Goal: Transaction & Acquisition: Purchase product/service

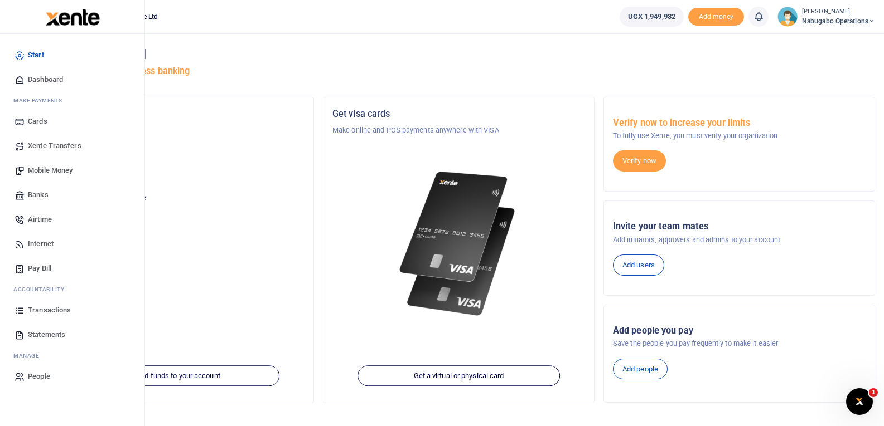
click at [45, 168] on span "Mobile Money" at bounding box center [50, 170] width 45 height 11
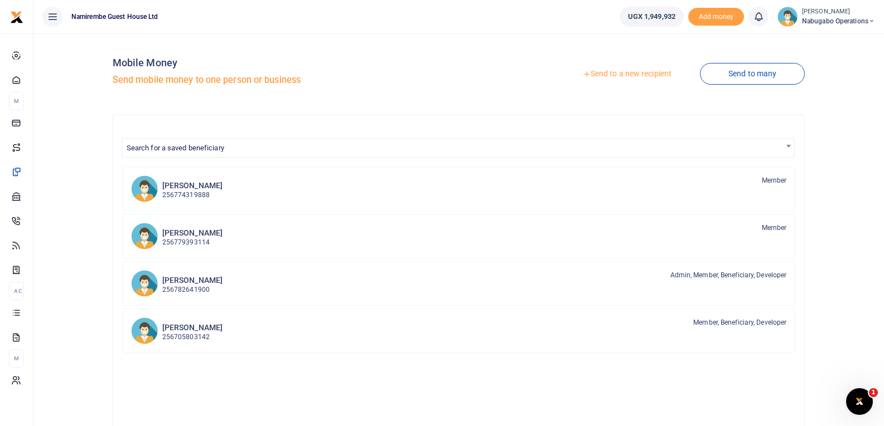
click at [619, 71] on link "Send to a new recipient" at bounding box center [626, 74] width 145 height 20
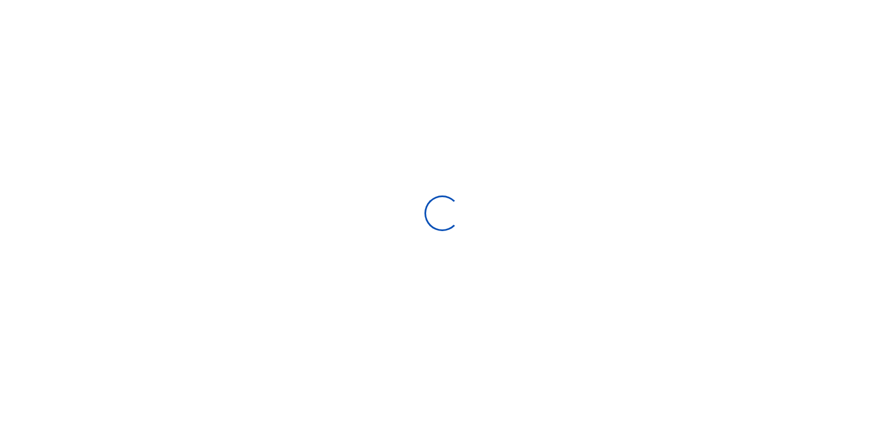
select select "Loading bundles"
select select
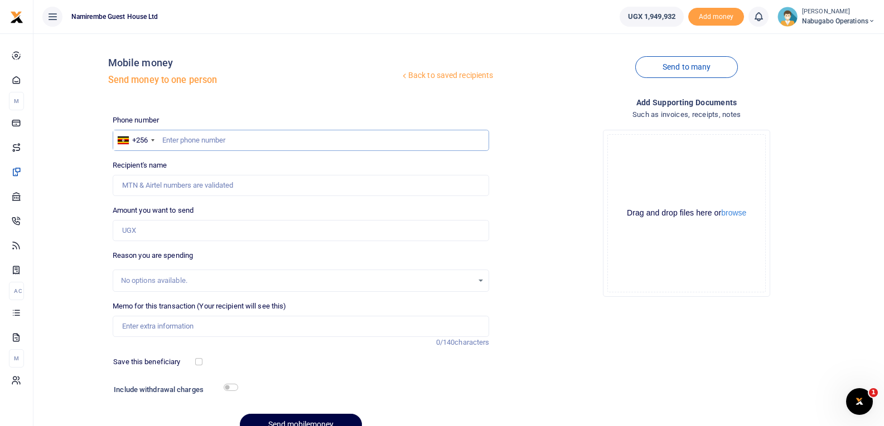
click at [195, 135] on input "text" at bounding box center [301, 140] width 377 height 21
type input "754569129"
type input "Samuel Ahimbisibwe"
type input "7"
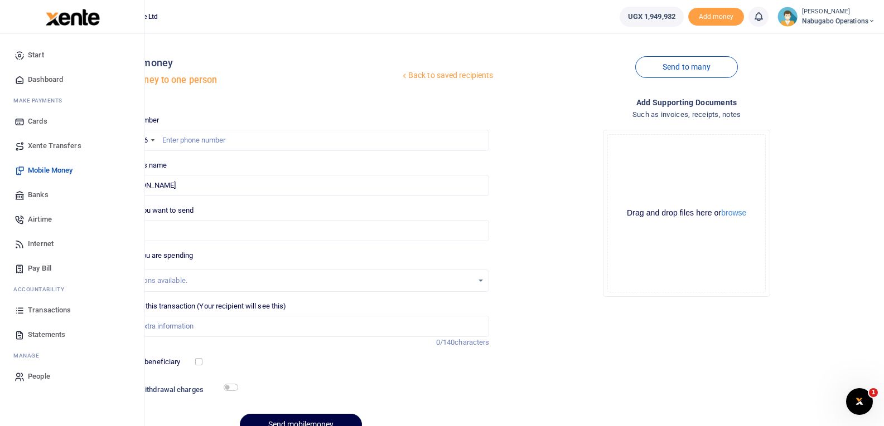
click at [42, 307] on span "Transactions" at bounding box center [49, 310] width 43 height 11
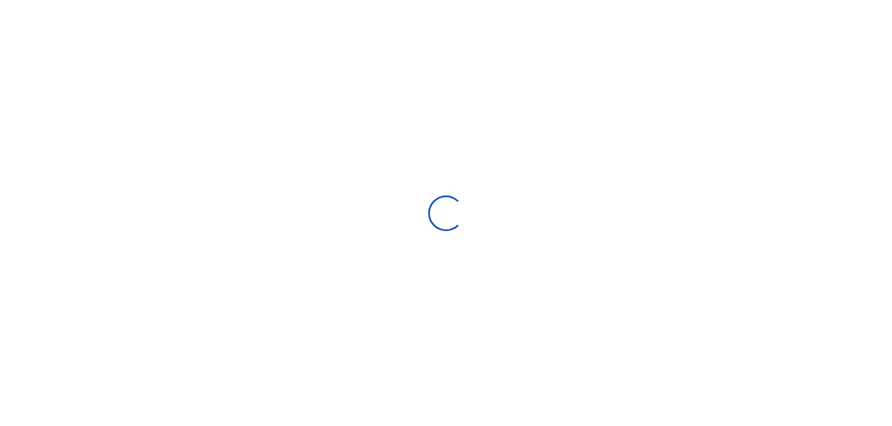
select select
type input "09/01/2025 - 09/30/2025"
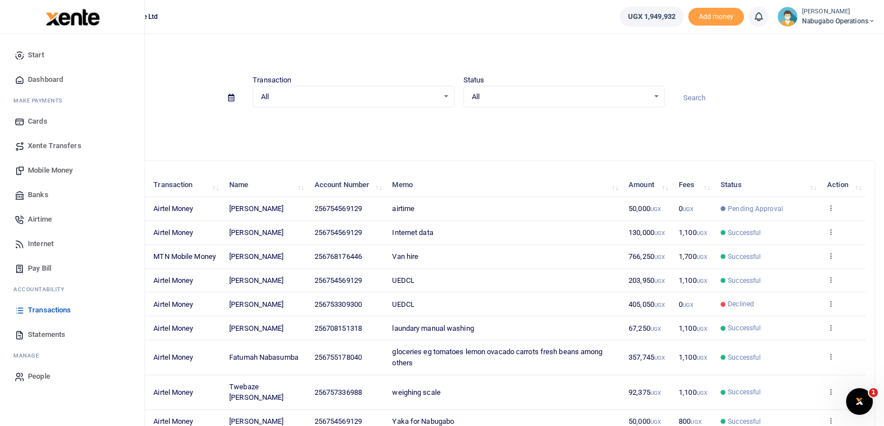
click at [59, 166] on span "Mobile Money" at bounding box center [50, 170] width 45 height 11
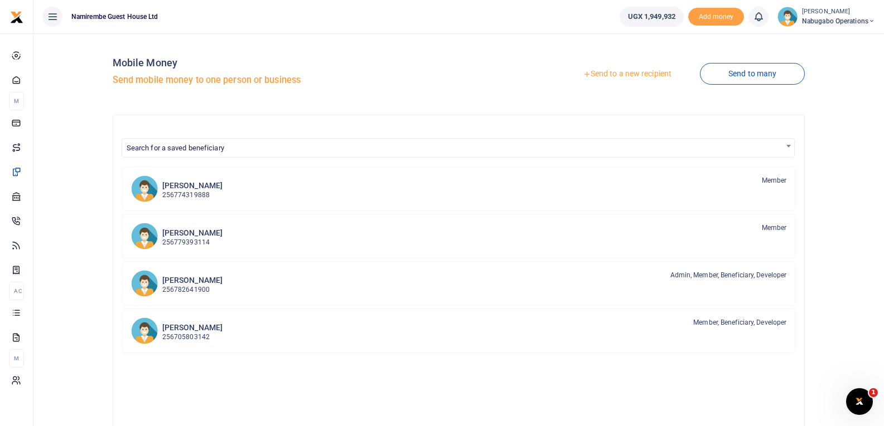
click at [613, 69] on link "Send to a new recipient" at bounding box center [626, 74] width 145 height 20
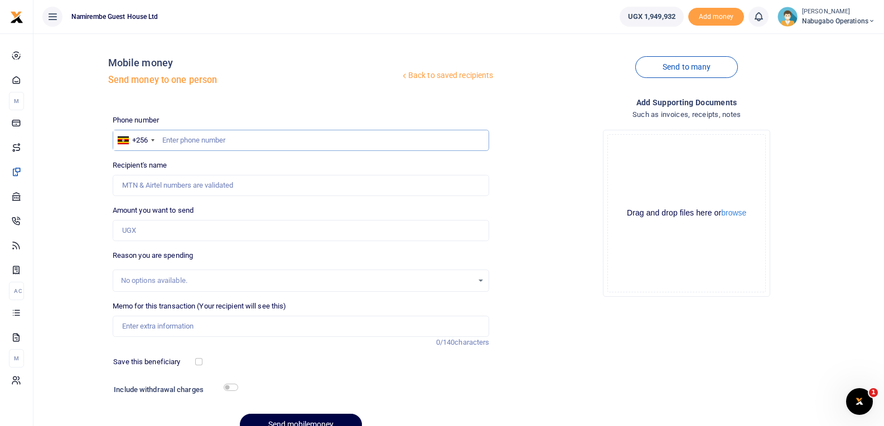
click at [191, 140] on input "text" at bounding box center [301, 140] width 377 height 21
type input "754569129"
type input "Samuel Ahimbisibwe"
type input "754569129"
click at [165, 232] on input "Amount you want to send" at bounding box center [301, 230] width 377 height 21
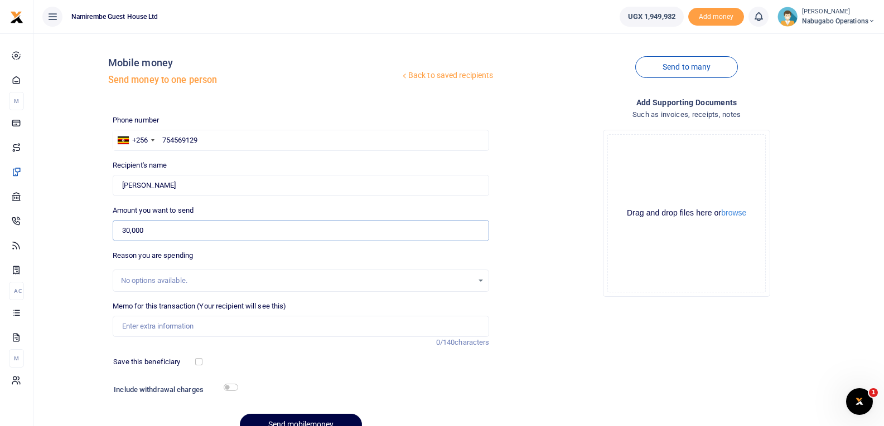
scroll to position [56, 0]
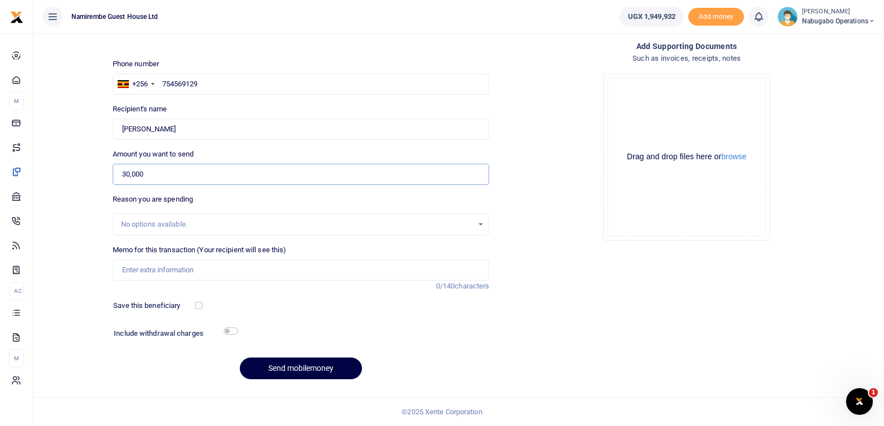
type input "30,000"
click at [149, 268] on input "Memo for this transaction (Your recipient will see this)" at bounding box center [301, 270] width 377 height 21
type input "a"
click at [182, 174] on input "30,000" at bounding box center [301, 174] width 377 height 21
type input "3"
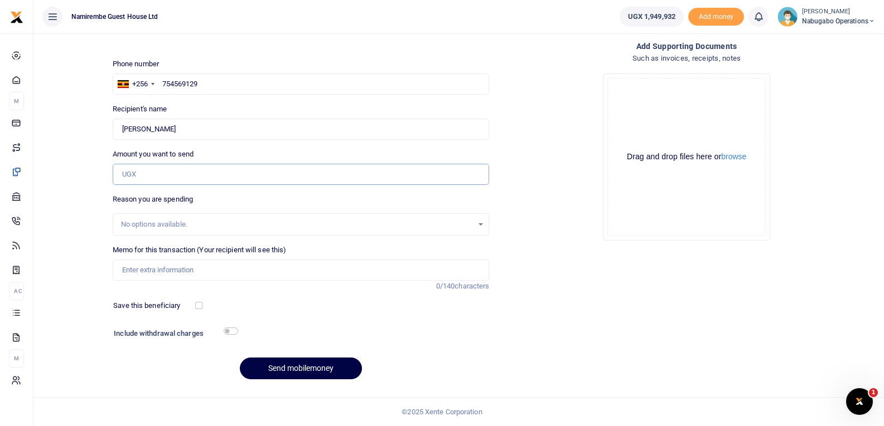
type input "0"
type input "30,000"
click at [164, 273] on input "Memo for this transaction (Your recipient will see this)" at bounding box center [301, 270] width 377 height 21
type input "airtime"
click at [302, 367] on button "Send mobilemoney" at bounding box center [301, 369] width 122 height 22
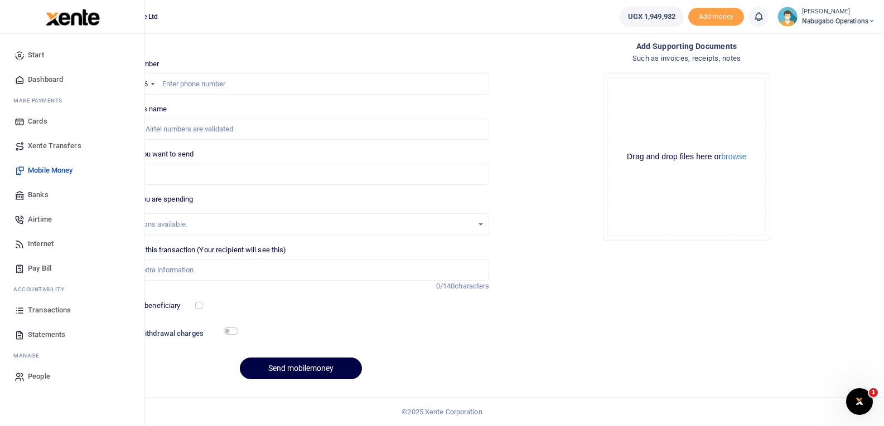
click at [57, 307] on span "Transactions" at bounding box center [49, 310] width 43 height 11
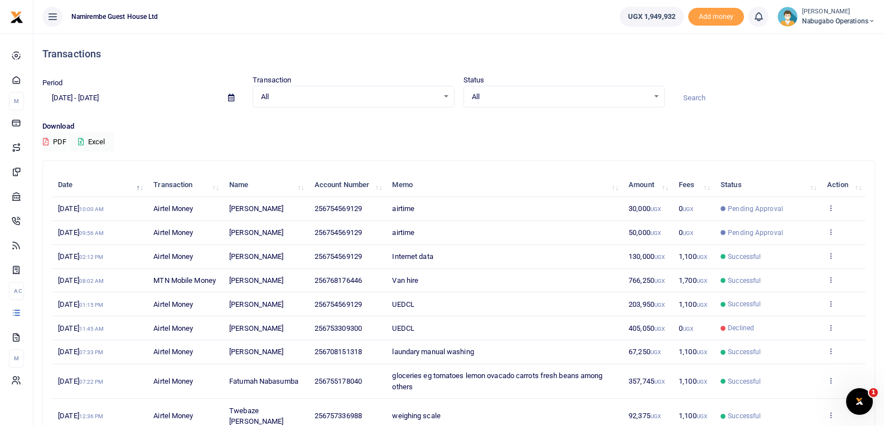
click at [375, 241] on td "256754569129" at bounding box center [347, 233] width 78 height 24
drag, startPoint x: 375, startPoint y: 241, endPoint x: 353, endPoint y: 139, distance: 105.0
click at [353, 139] on div "Download PDF Excel" at bounding box center [458, 136] width 832 height 31
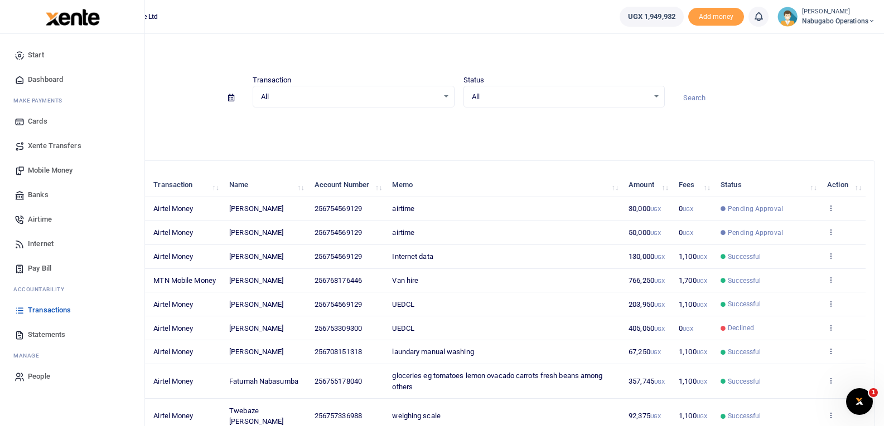
click at [56, 167] on span "Mobile Money" at bounding box center [50, 170] width 45 height 11
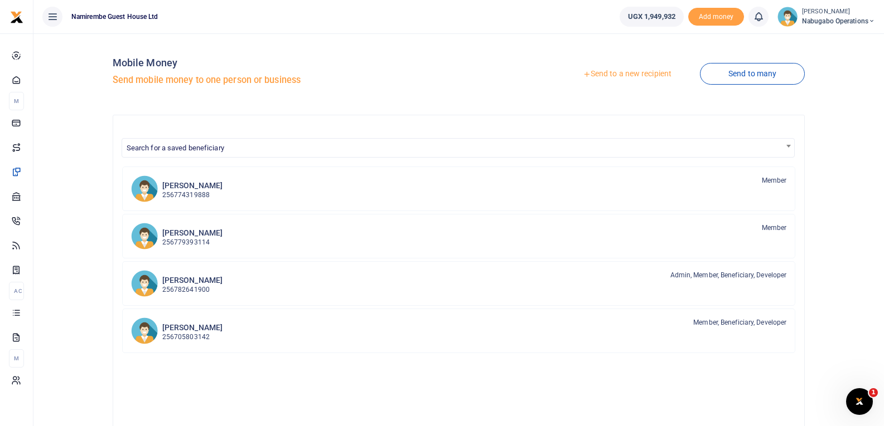
click at [601, 70] on link "Send to a new recipient" at bounding box center [626, 74] width 145 height 20
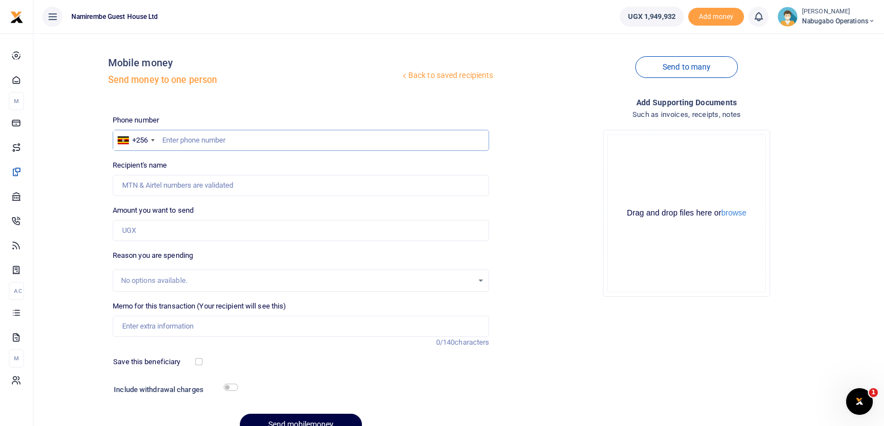
click at [224, 140] on input "text" at bounding box center [301, 140] width 377 height 21
type input "754569129"
type input "[PERSON_NAME]"
type input "754569129"
click at [148, 231] on input "Amount you want to send" at bounding box center [301, 230] width 377 height 21
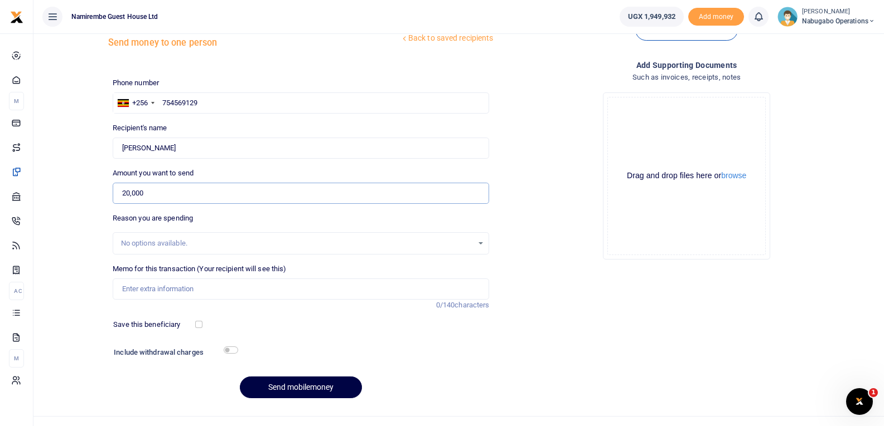
scroll to position [56, 0]
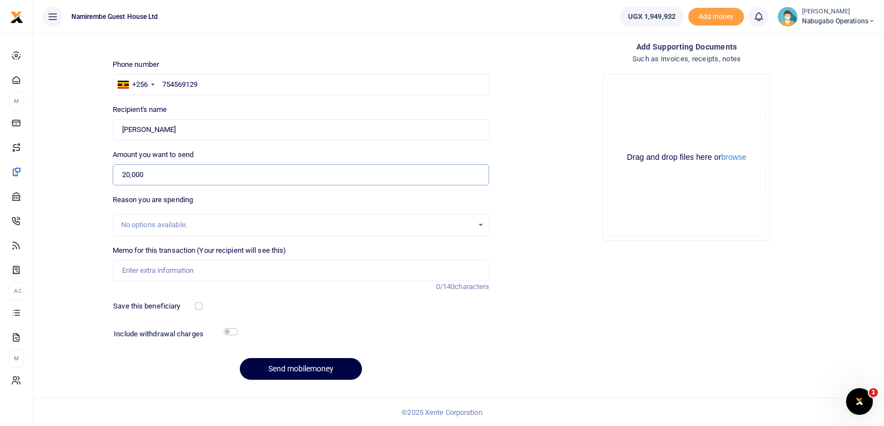
type input "20,000"
click at [167, 271] on input "Memo for this transaction (Your recipient will see this)" at bounding box center [301, 270] width 377 height 21
type input "b"
type input "transport to bank money"
click at [227, 331] on input "checkbox" at bounding box center [231, 331] width 14 height 7
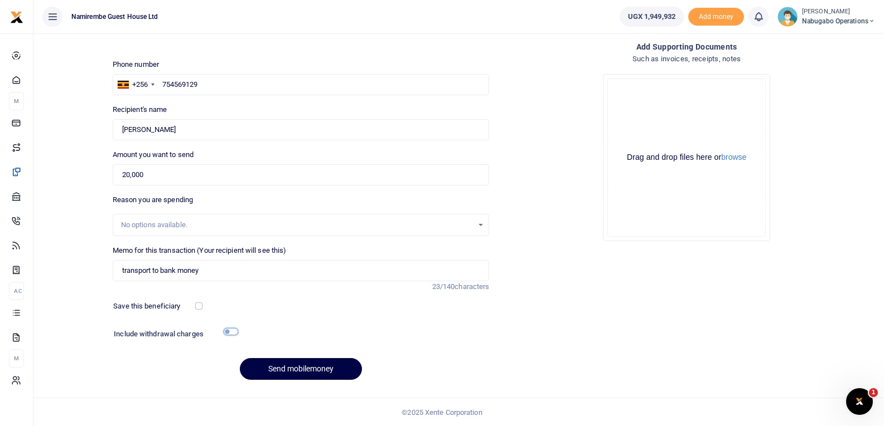
checkbox input "true"
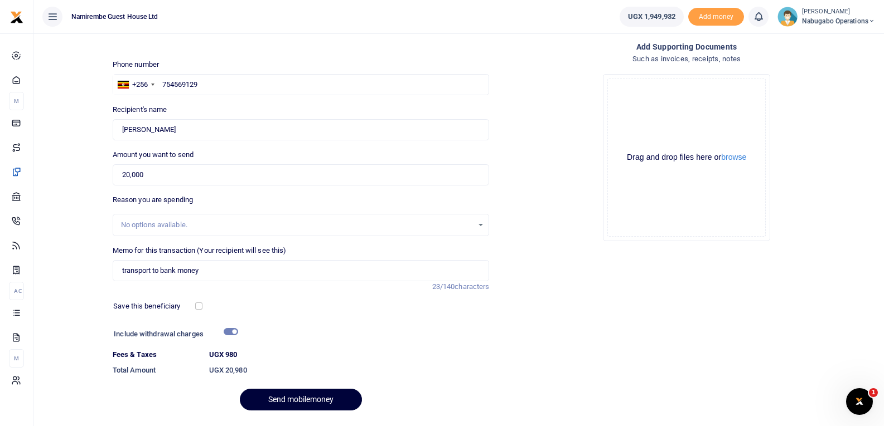
click at [294, 398] on button "Send mobilemoney" at bounding box center [301, 400] width 122 height 22
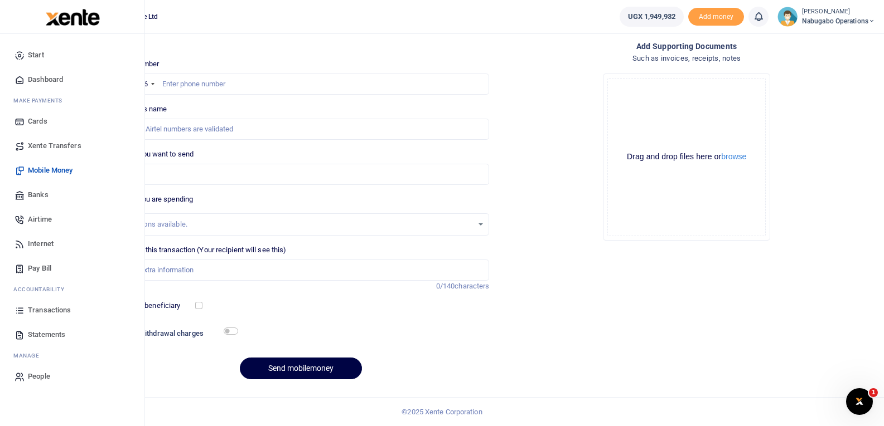
click at [48, 306] on span "Transactions" at bounding box center [49, 310] width 43 height 11
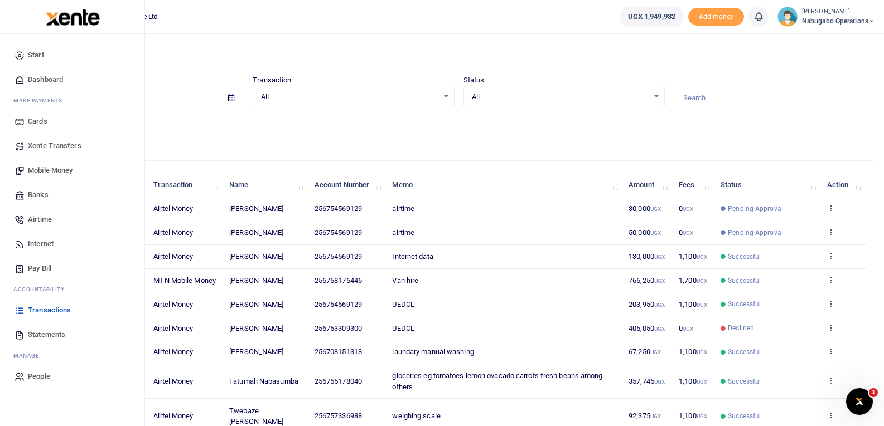
click at [44, 310] on span "Transactions" at bounding box center [49, 310] width 43 height 11
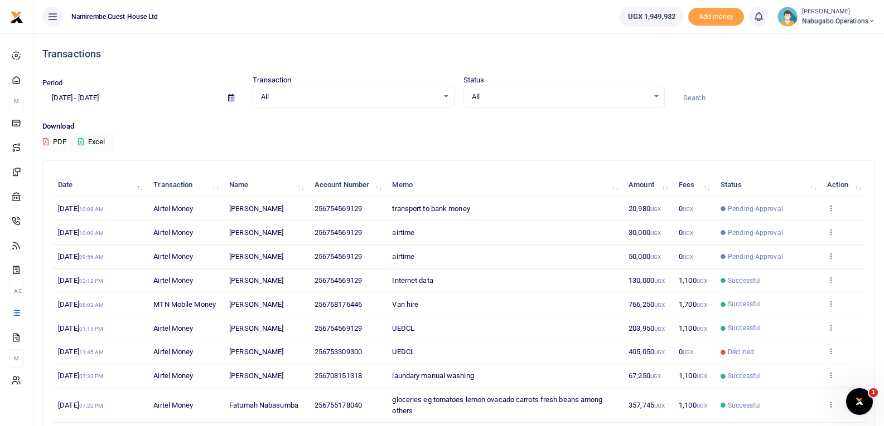
click at [830, 260] on icon at bounding box center [830, 256] width 7 height 8
click at [612, 265] on td "airtime" at bounding box center [504, 257] width 236 height 24
click at [793, 9] on img at bounding box center [787, 17] width 20 height 20
click at [814, 81] on link "Logout" at bounding box center [832, 82] width 88 height 16
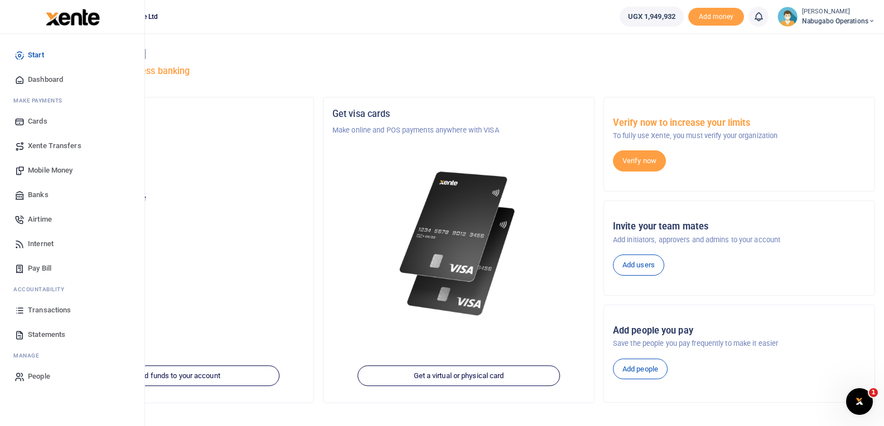
click at [51, 308] on span "Transactions" at bounding box center [49, 310] width 43 height 11
